Goal: Check status: Check status

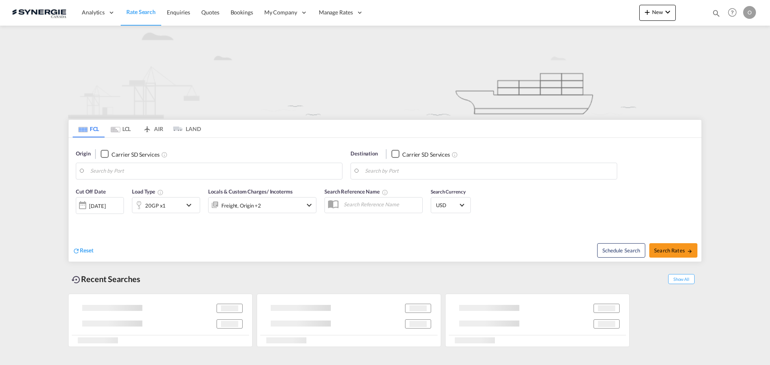
click at [717, 13] on md-icon "icon-magnify" at bounding box center [716, 13] width 9 height 9
type input "Saskatoon, SK, CASAK"
type input "Navegantes, BRNVT"
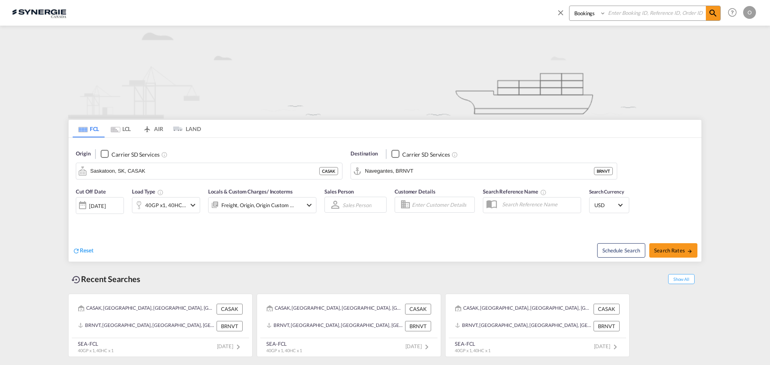
click at [592, 14] on select "Bookings Quotes Enquiries" at bounding box center [589, 13] width 38 height 14
select select "Quotes"
click at [570, 6] on select "Bookings Quotes Enquiries" at bounding box center [589, 13] width 38 height 14
click at [630, 13] on input at bounding box center [656, 13] width 100 height 14
paste input "SYC000014295"
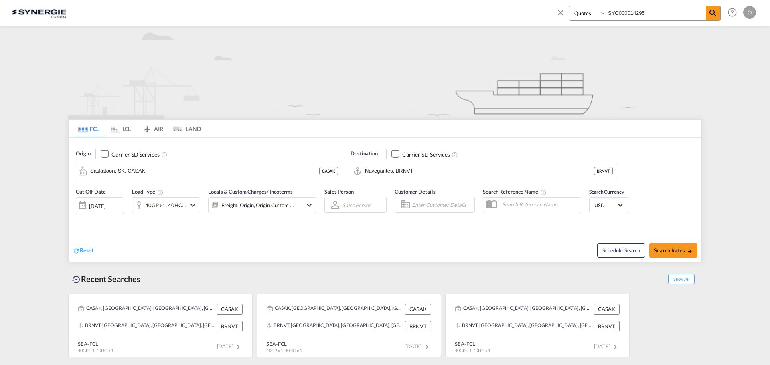
type input "SYC000014295"
click at [724, 18] on div "Bookings Quotes Enquiries SYC000014295 Help Resources Product Release O My Prof…" at bounding box center [655, 12] width 207 height 25
click at [719, 16] on span at bounding box center [713, 13] width 14 height 14
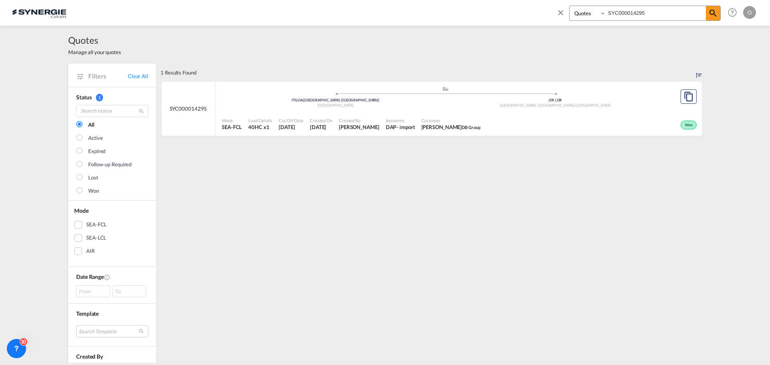
click at [323, 105] on div "[GEOGRAPHIC_DATA]" at bounding box center [336, 105] width 220 height 5
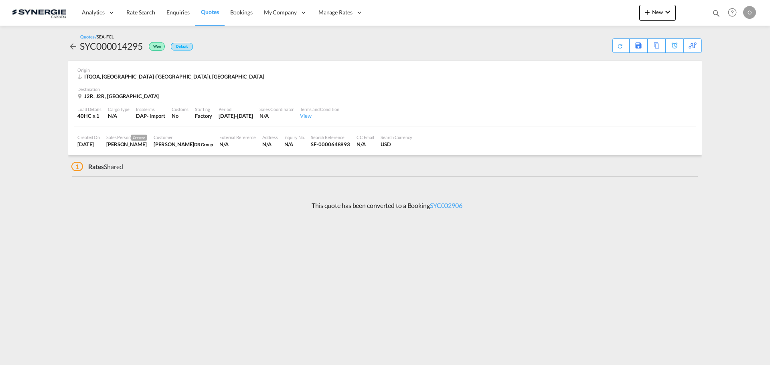
click at [100, 145] on div "[DATE]" at bounding box center [88, 144] width 22 height 7
click at [147, 137] on span "Creator" at bounding box center [139, 138] width 16 height 6
click at [407, 149] on div "Search Currency USD" at bounding box center [396, 141] width 38 height 20
click at [77, 167] on span "1" at bounding box center [77, 166] width 12 height 9
click at [458, 208] on link "SYC002906" at bounding box center [446, 206] width 32 height 8
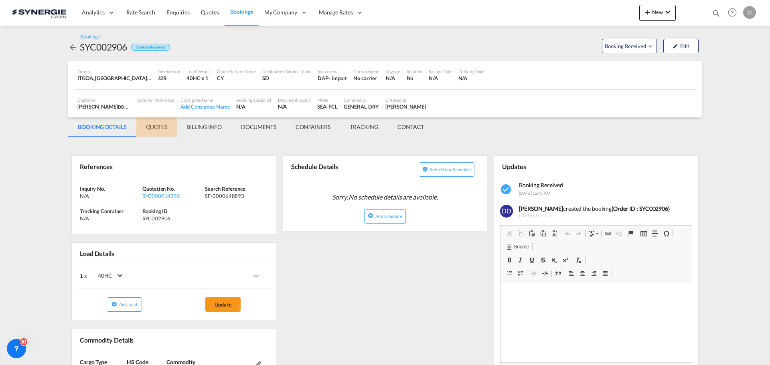
click at [146, 132] on md-tab-item "QUOTES" at bounding box center [156, 127] width 41 height 19
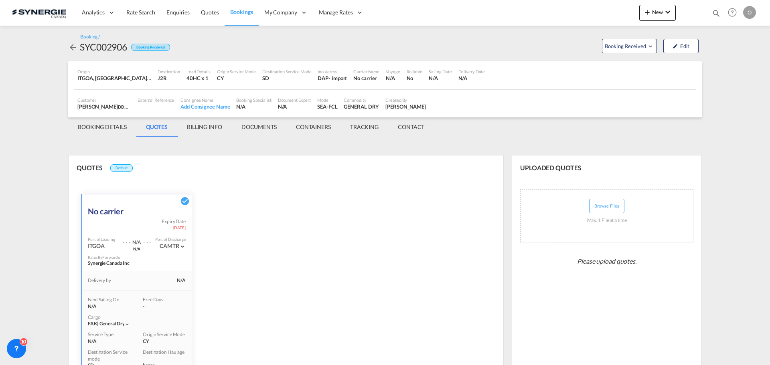
scroll to position [134, 0]
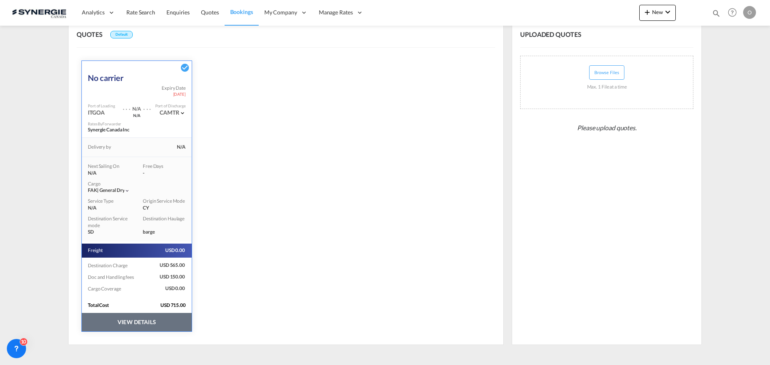
click at [152, 220] on div "Destination Haulage" at bounding box center [164, 219] width 43 height 7
click at [143, 325] on button "VIEW DETAILS" at bounding box center [137, 322] width 110 height 18
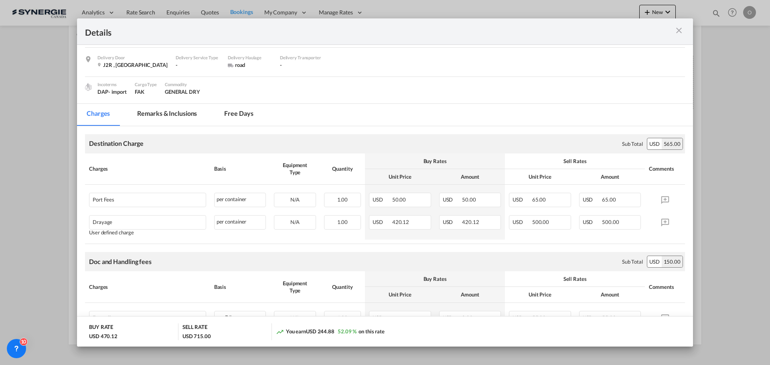
scroll to position [80, 0]
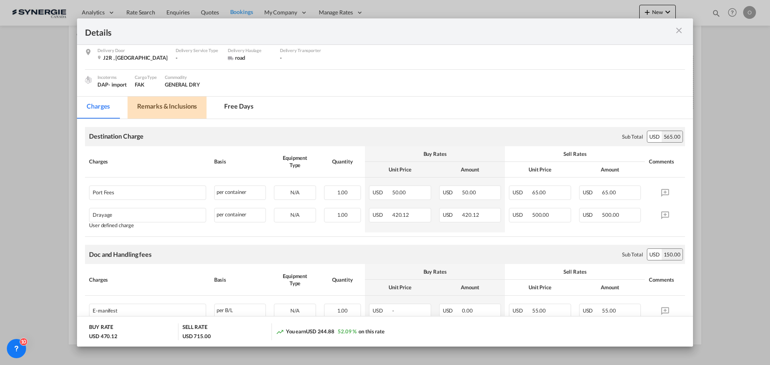
click at [159, 102] on md-tab-item "Remarks & Inclusions" at bounding box center [167, 108] width 79 height 22
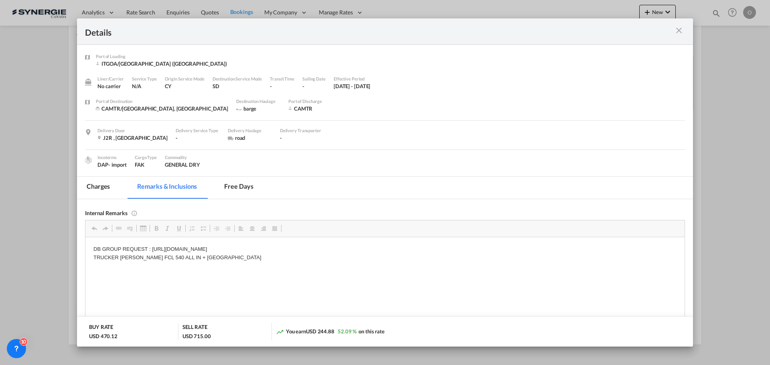
scroll to position [0, 0]
drag, startPoint x: 219, startPoint y: 256, endPoint x: 159, endPoint y: 257, distance: 59.4
click at [162, 256] on p "DB GROUP REQUEST : https://app.frontapp.com/open/cnv_pjx9027?key=jODdVvAVkUq8wq…" at bounding box center [384, 253] width 583 height 17
drag, startPoint x: 120, startPoint y: 256, endPoint x: 225, endPoint y: 257, distance: 105.5
click at [225, 257] on p "DB GROUP REQUEST : https://app.frontapp.com/open/cnv_pjx9027?key=jODdVvAVkUq8wq…" at bounding box center [384, 253] width 583 height 17
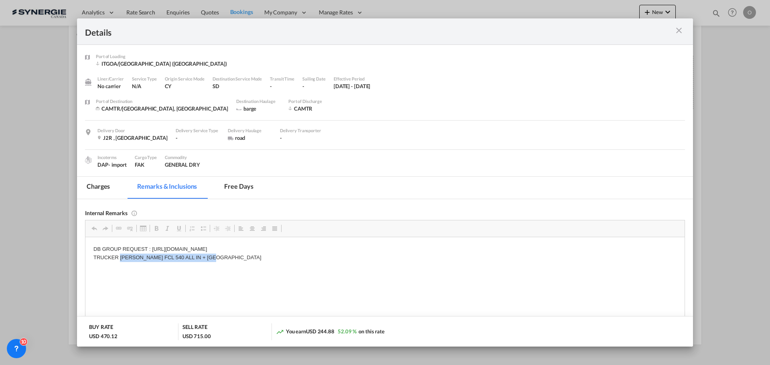
copy p "LAFRANCE FCL 540 ALL IN + PORT FEE"
click at [103, 186] on md-tab-item "Charges" at bounding box center [98, 188] width 43 height 22
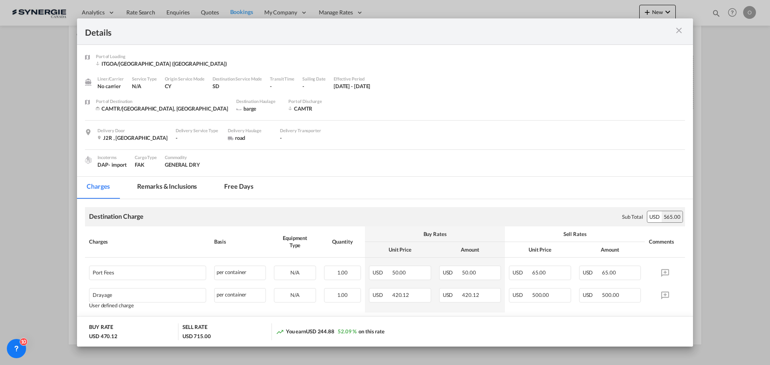
click at [673, 30] on div "Port of Loading ..." at bounding box center [655, 31] width 60 height 10
click at [243, 192] on md-tab-item "Free days" at bounding box center [239, 188] width 48 height 22
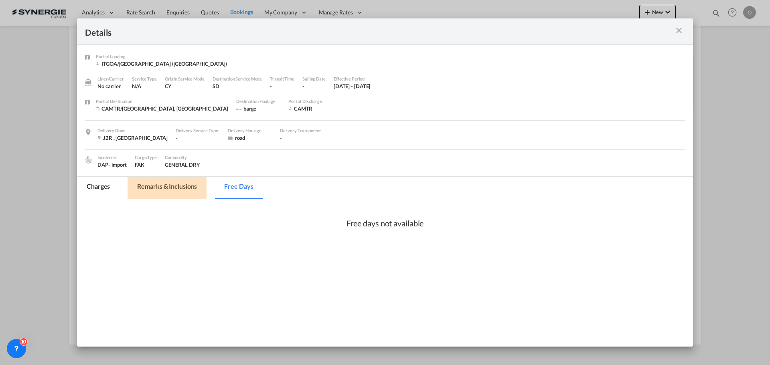
click at [183, 190] on md-tab-item "Remarks & Inclusions" at bounding box center [167, 188] width 79 height 22
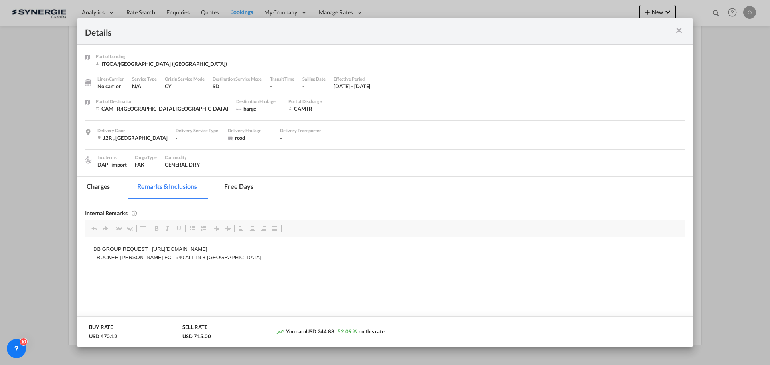
click at [675, 34] on md-icon "icon-close m-3 fg-AAA8AD cursor" at bounding box center [679, 31] width 10 height 10
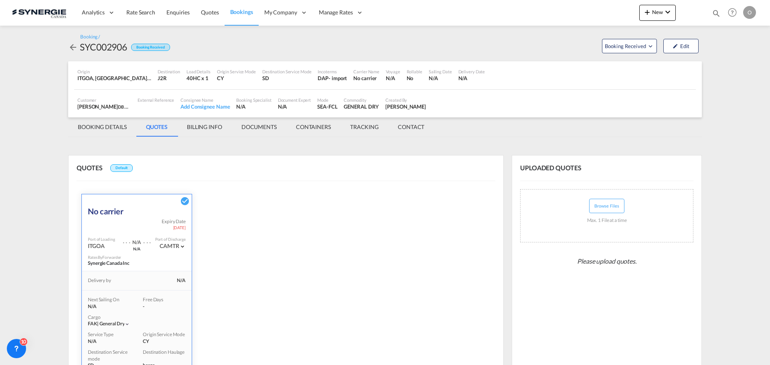
click at [110, 127] on md-tab-item "BOOKING DETAILS" at bounding box center [102, 127] width 68 height 19
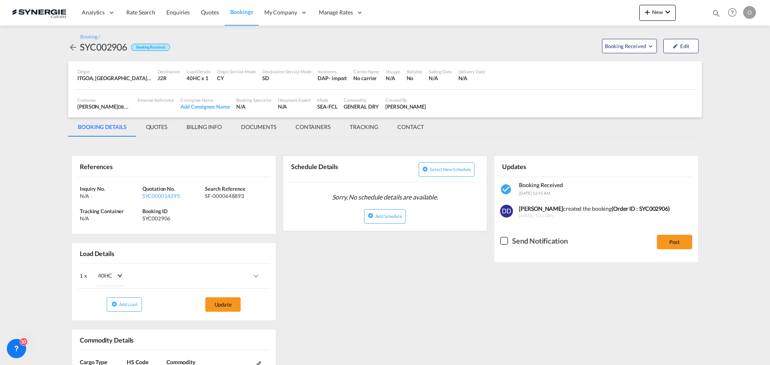
click at [224, 132] on md-tab-item "BILLING INFO" at bounding box center [204, 127] width 55 height 19
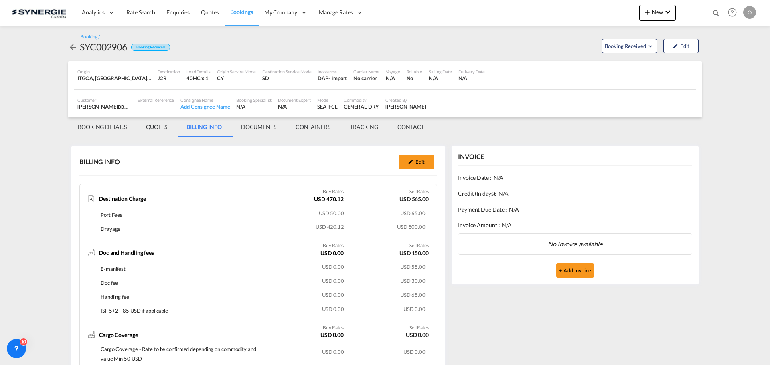
click at [273, 128] on md-tab-item "DOCUMENTS" at bounding box center [258, 127] width 55 height 19
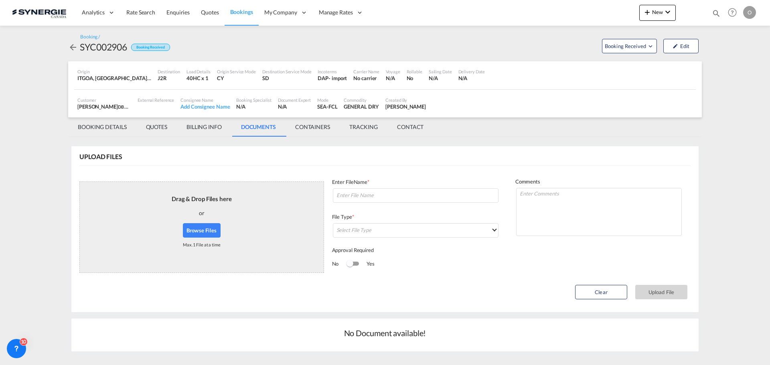
click at [305, 130] on md-tab-item "CONTAINERS" at bounding box center [313, 127] width 54 height 19
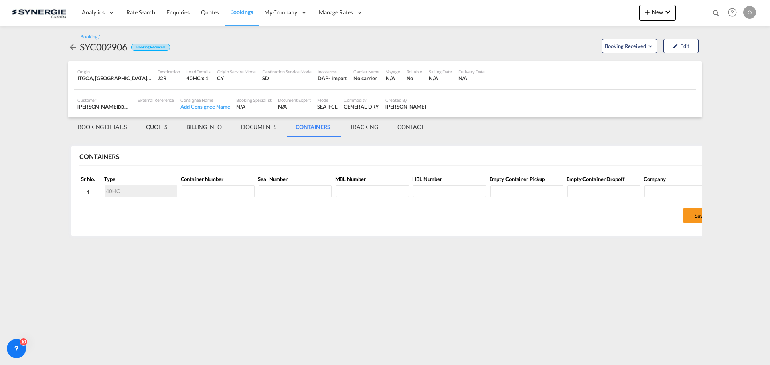
click at [372, 126] on md-tab-item "TRACKING" at bounding box center [364, 127] width 48 height 19
